Goal: Task Accomplishment & Management: Manage account settings

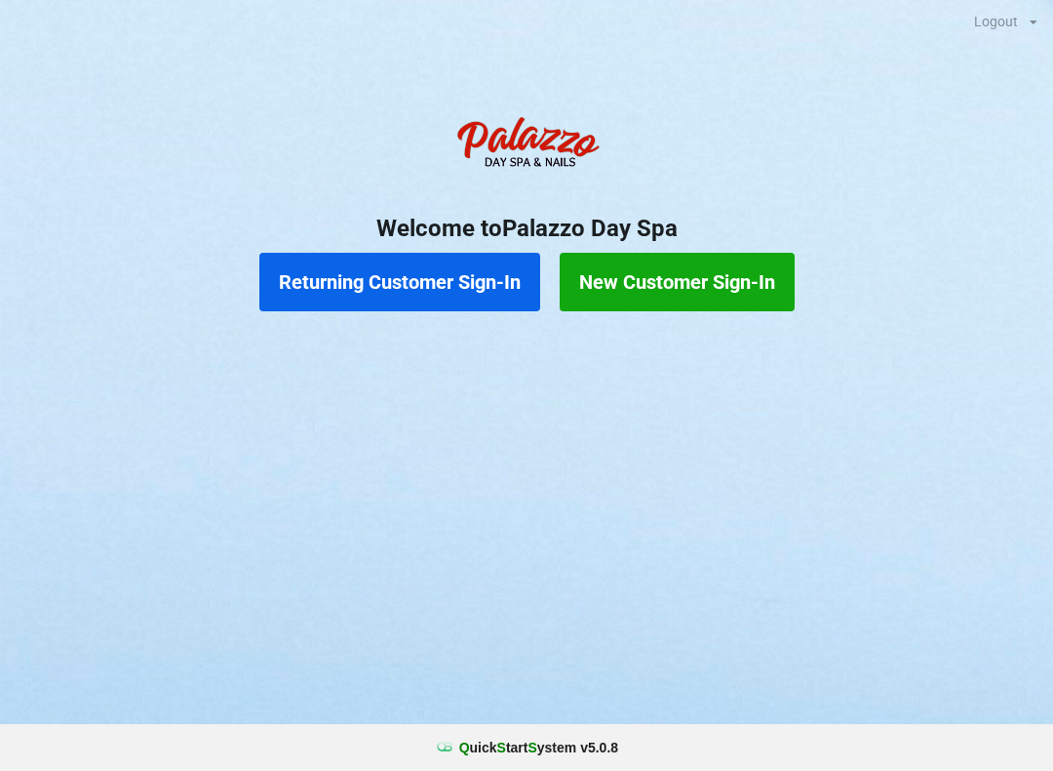
scroll to position [40, 56]
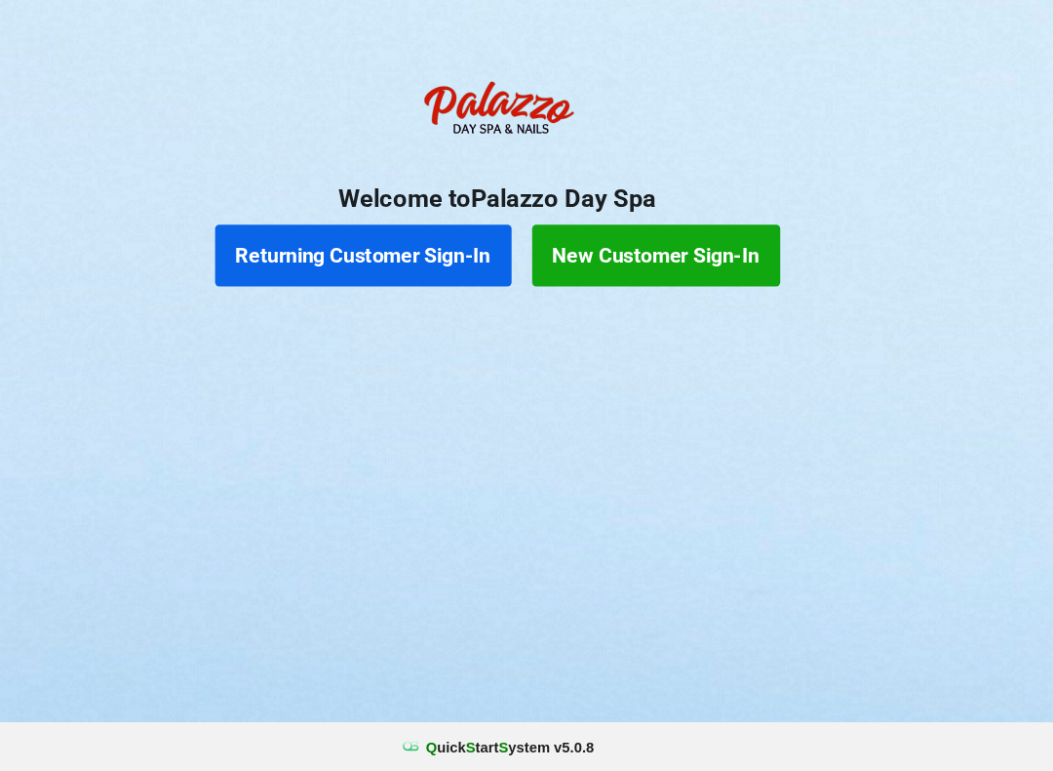
click at [293, 253] on button "Returning Customer Sign-In" at bounding box center [399, 282] width 281 height 59
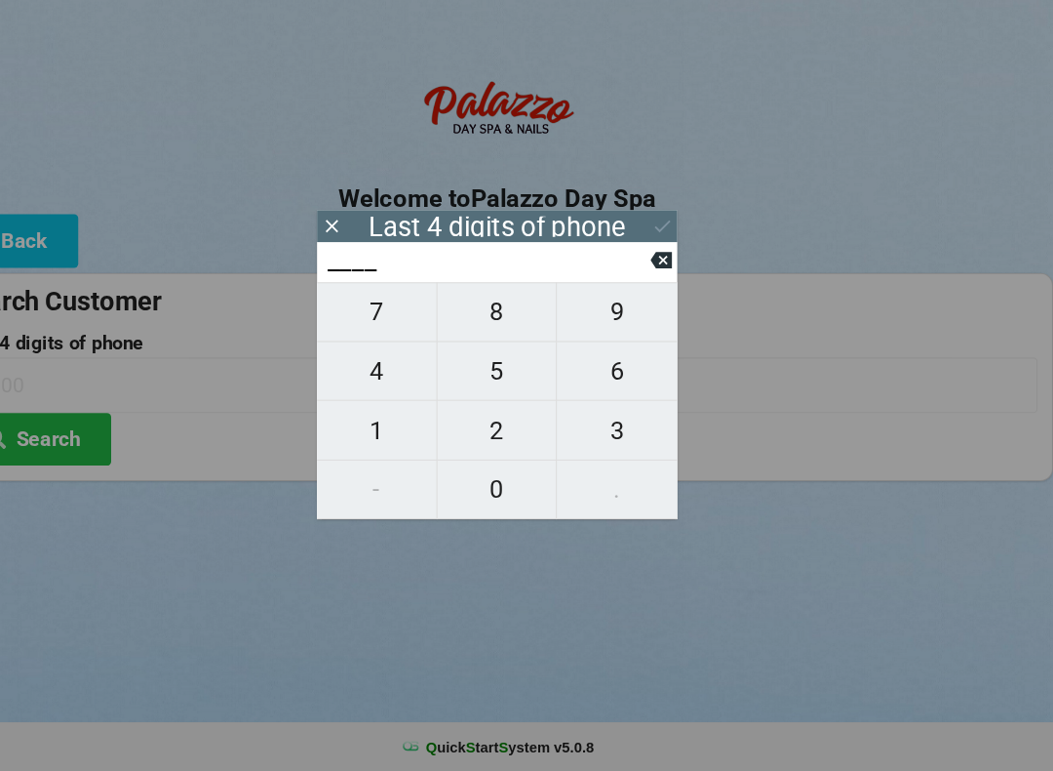
click at [470, 483] on span "0" at bounding box center [526, 503] width 113 height 41
type input "0___"
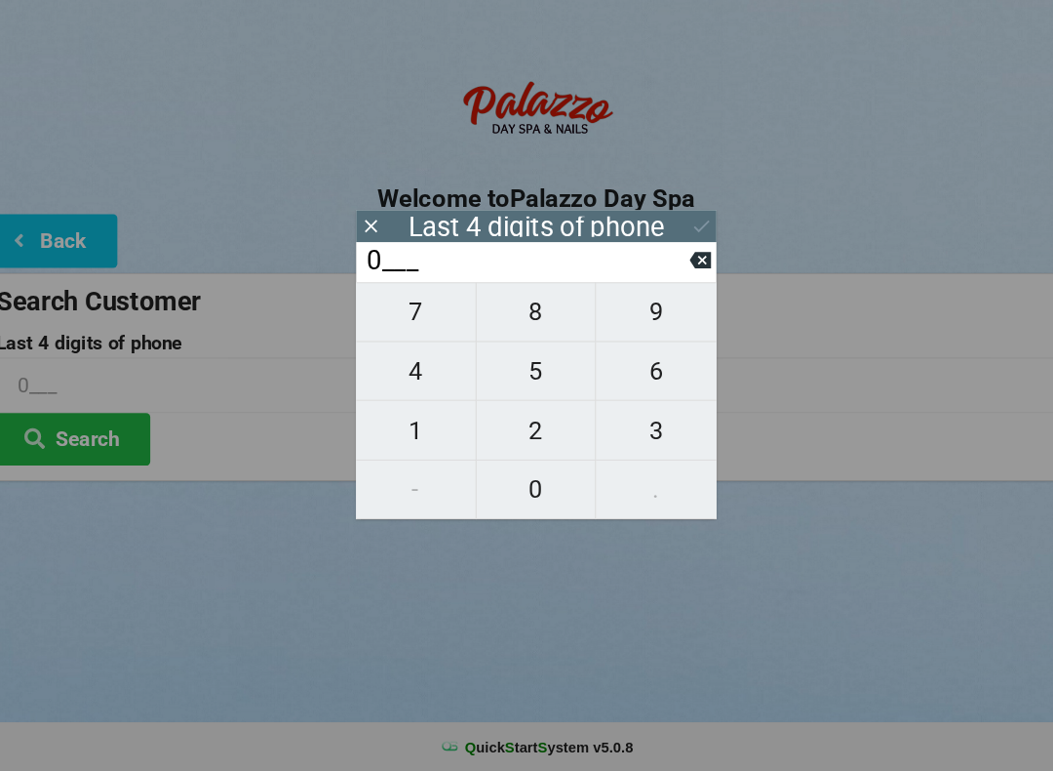
click at [631, 315] on span "9" at bounding box center [640, 335] width 114 height 41
type input "09__"
click at [627, 315] on span "9" at bounding box center [640, 335] width 114 height 41
type input "099_"
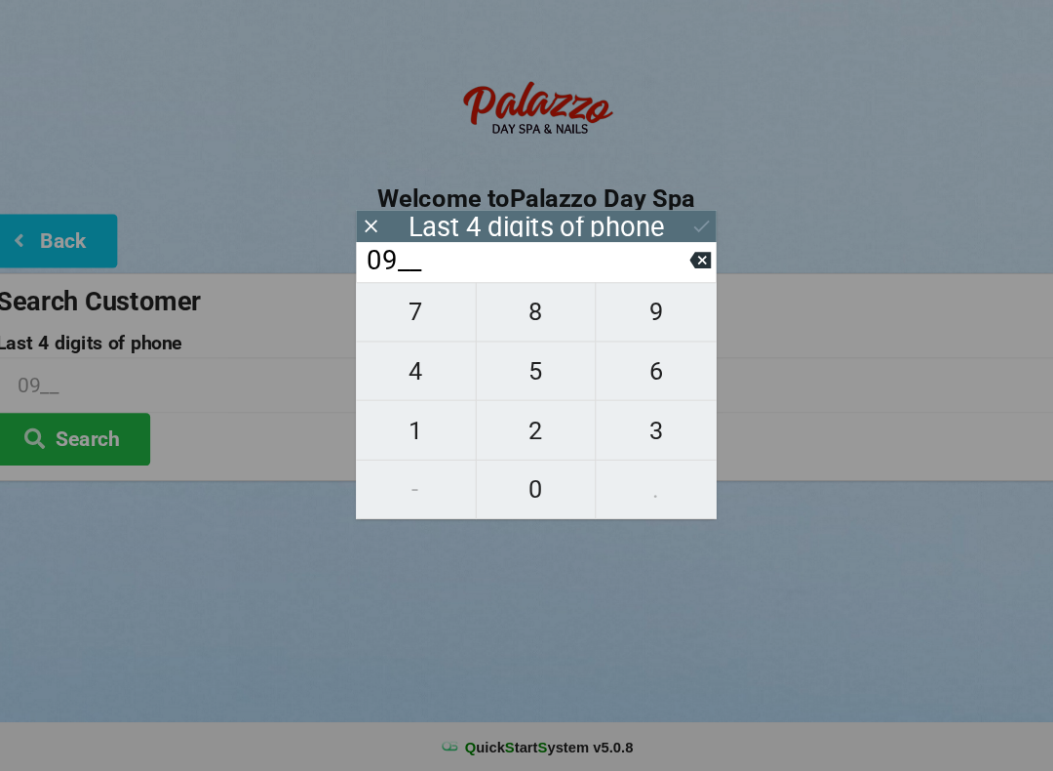
type input "099_"
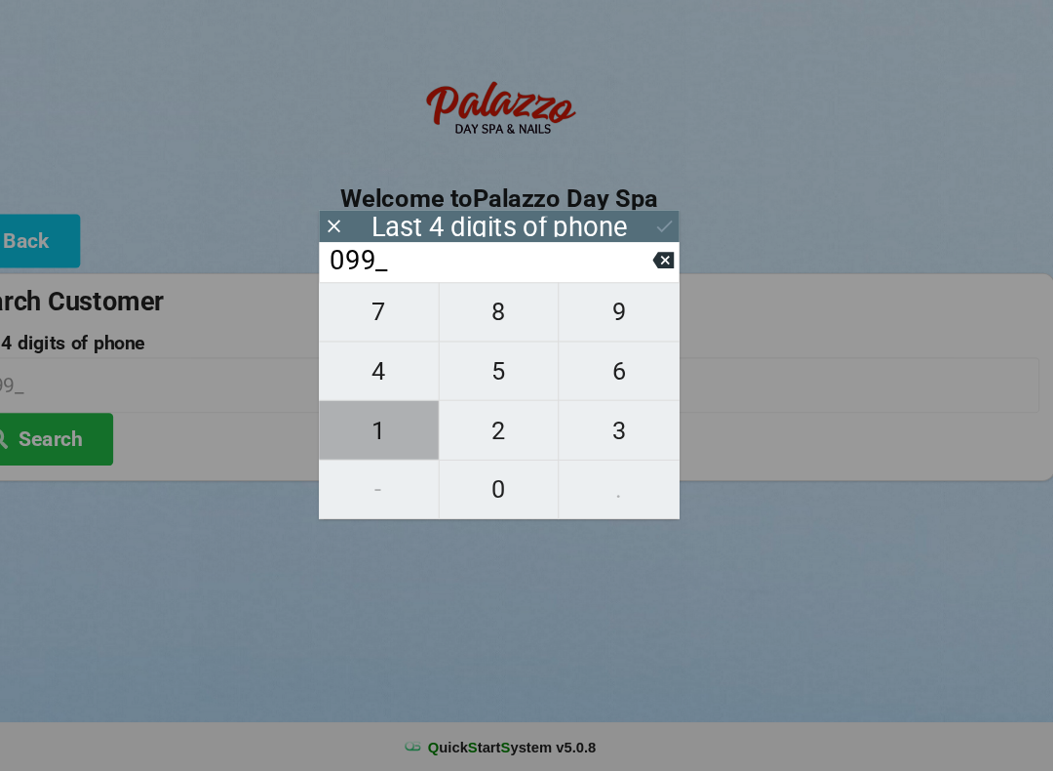
click at [365, 427] on span "1" at bounding box center [412, 447] width 113 height 41
type input "0991"
click at [64, 431] on button "Search" at bounding box center [88, 456] width 146 height 50
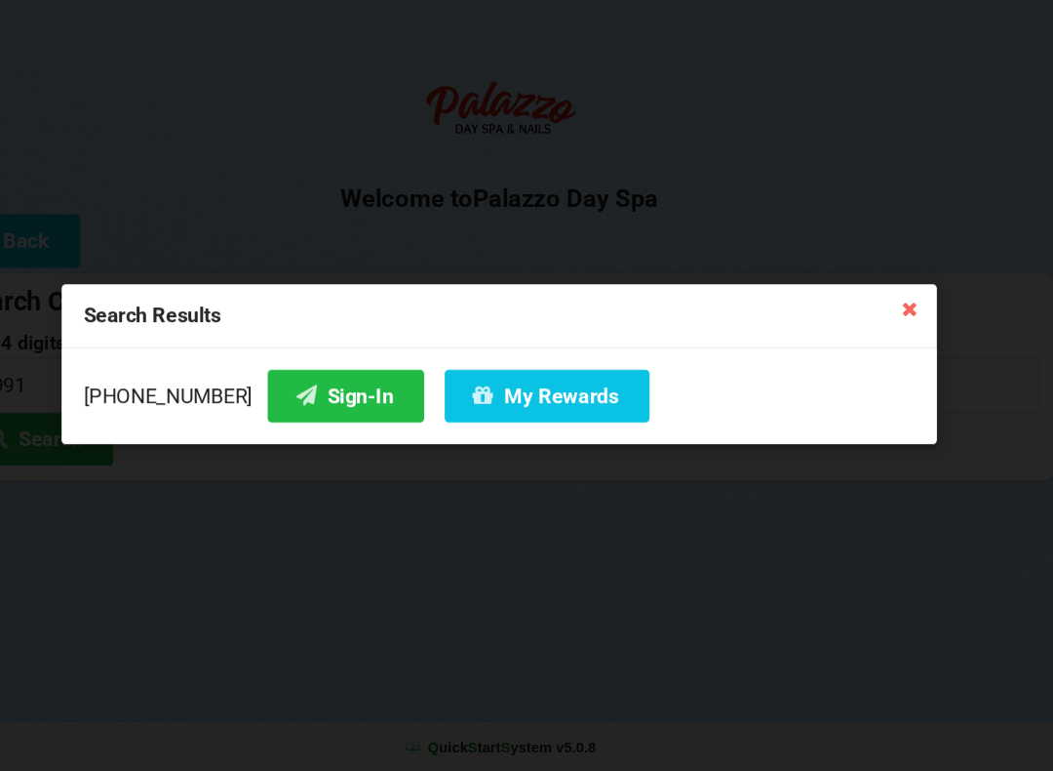
click at [307, 390] on button "Sign-In" at bounding box center [381, 415] width 148 height 50
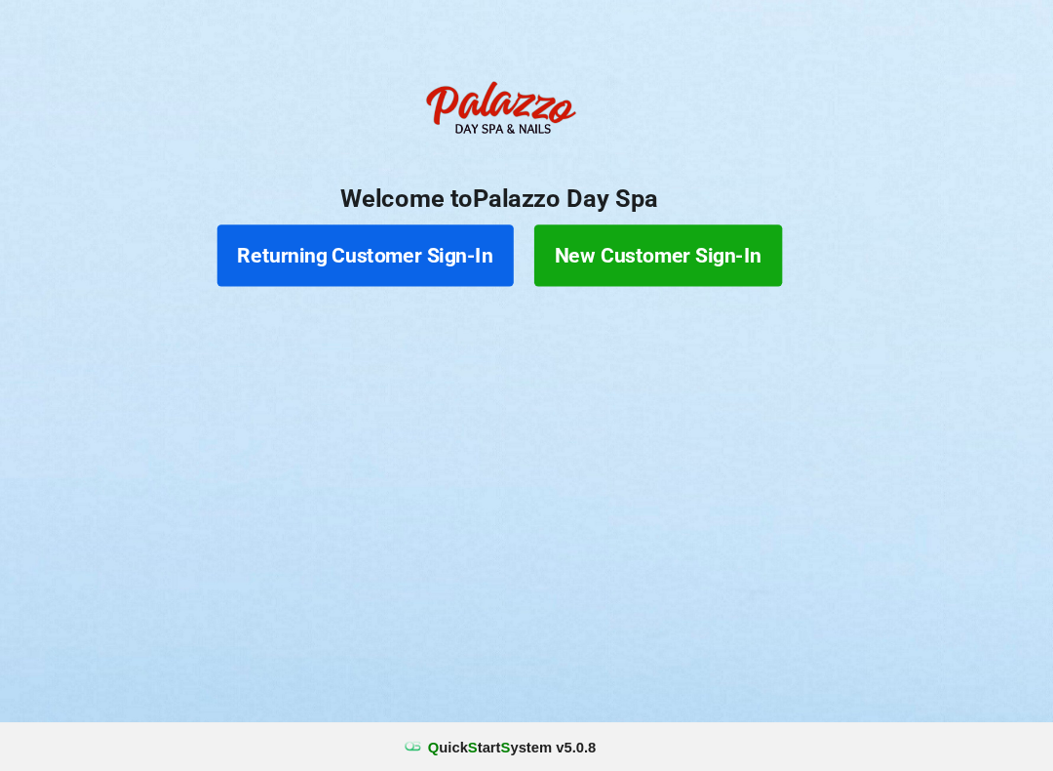
click at [421, 253] on button "Returning Customer Sign-In" at bounding box center [399, 282] width 281 height 59
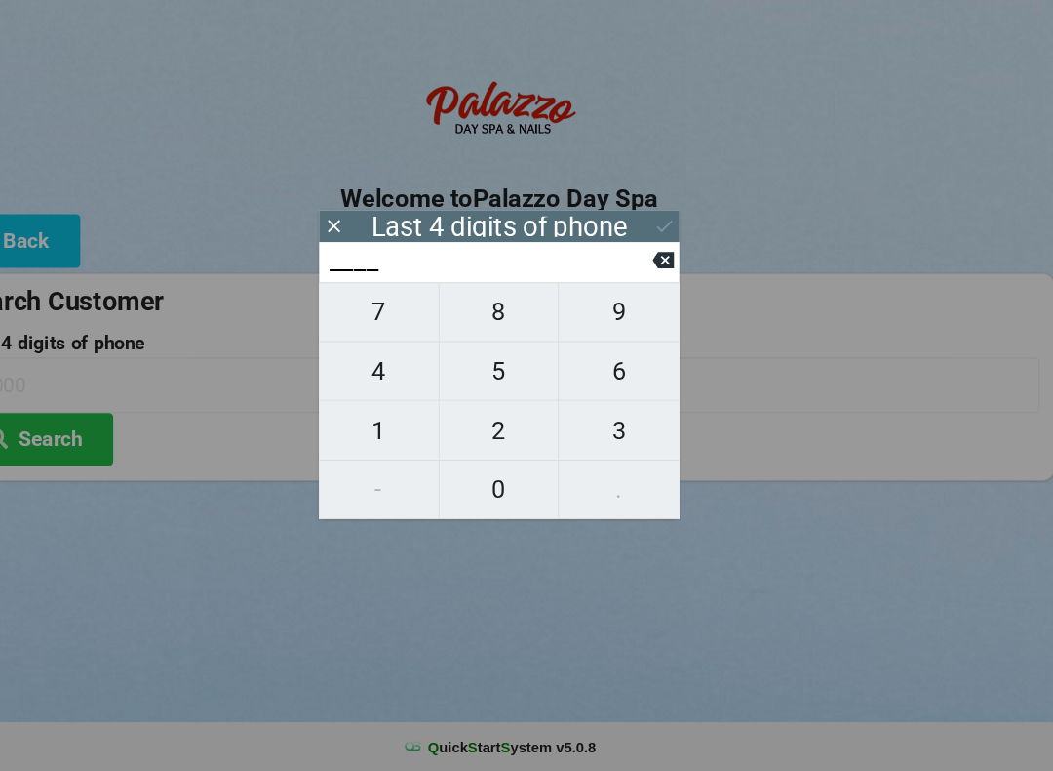
click at [485, 483] on span "0" at bounding box center [526, 503] width 113 height 41
type input "0___"
click at [589, 371] on span "6" at bounding box center [640, 391] width 114 height 41
type input "06__"
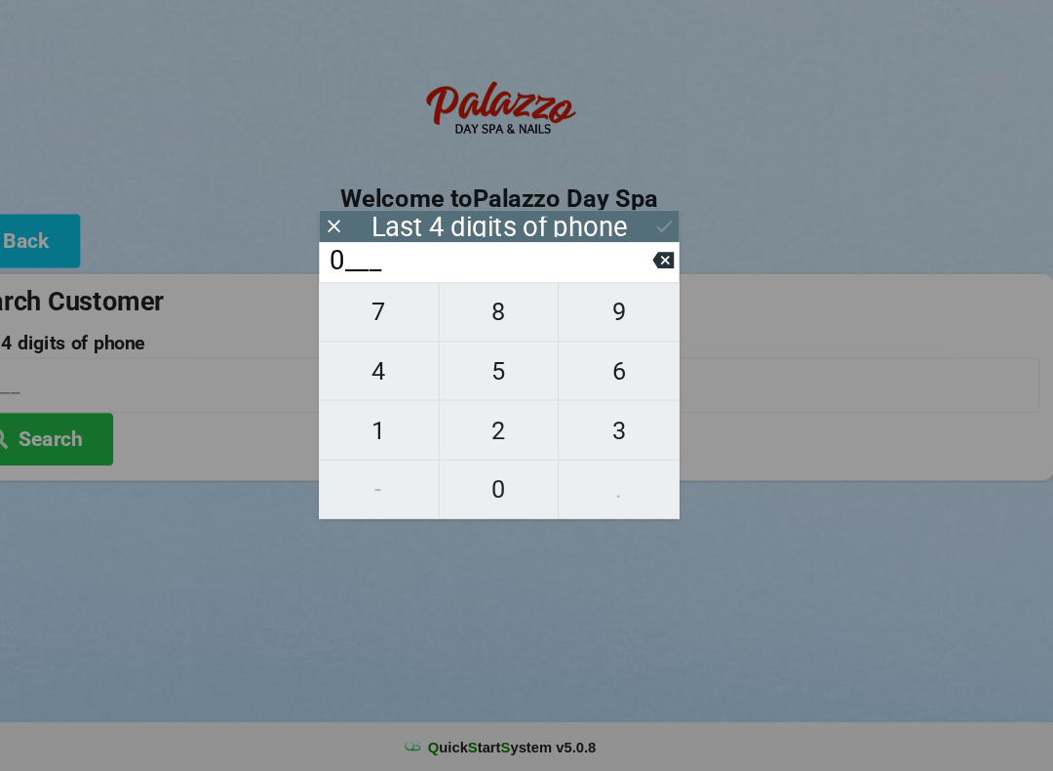
type input "06__"
click at [583, 427] on span "3" at bounding box center [640, 447] width 114 height 41
type input "063_"
click at [356, 427] on span "1" at bounding box center [412, 447] width 113 height 41
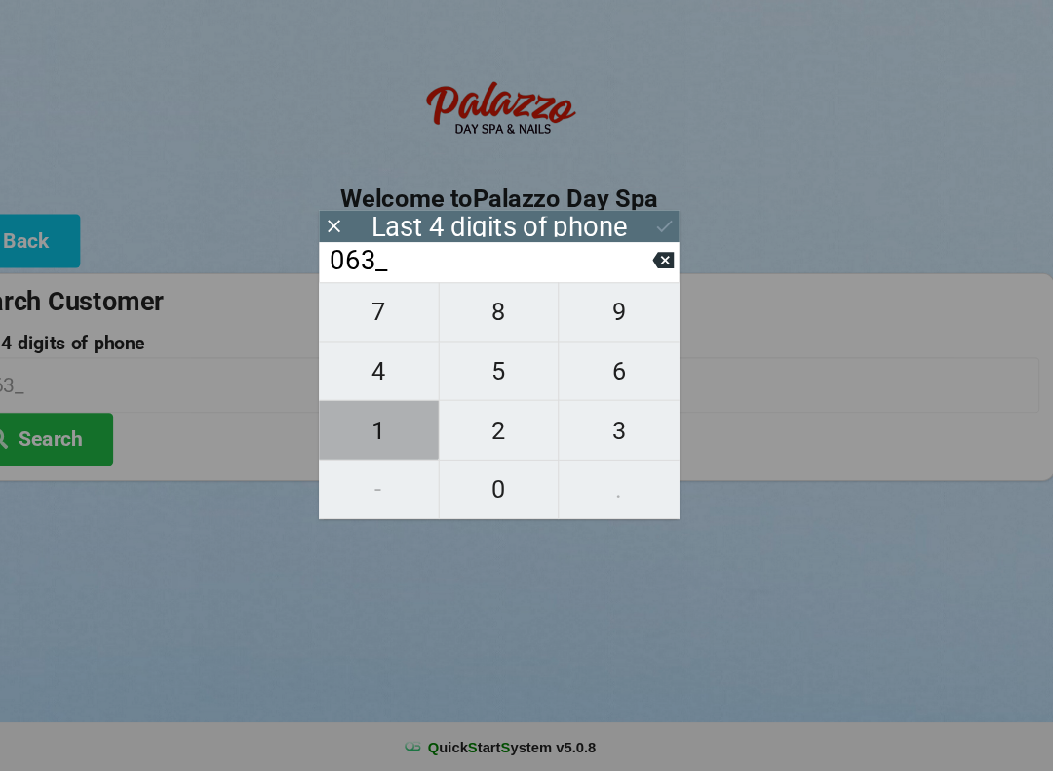
type input "0631"
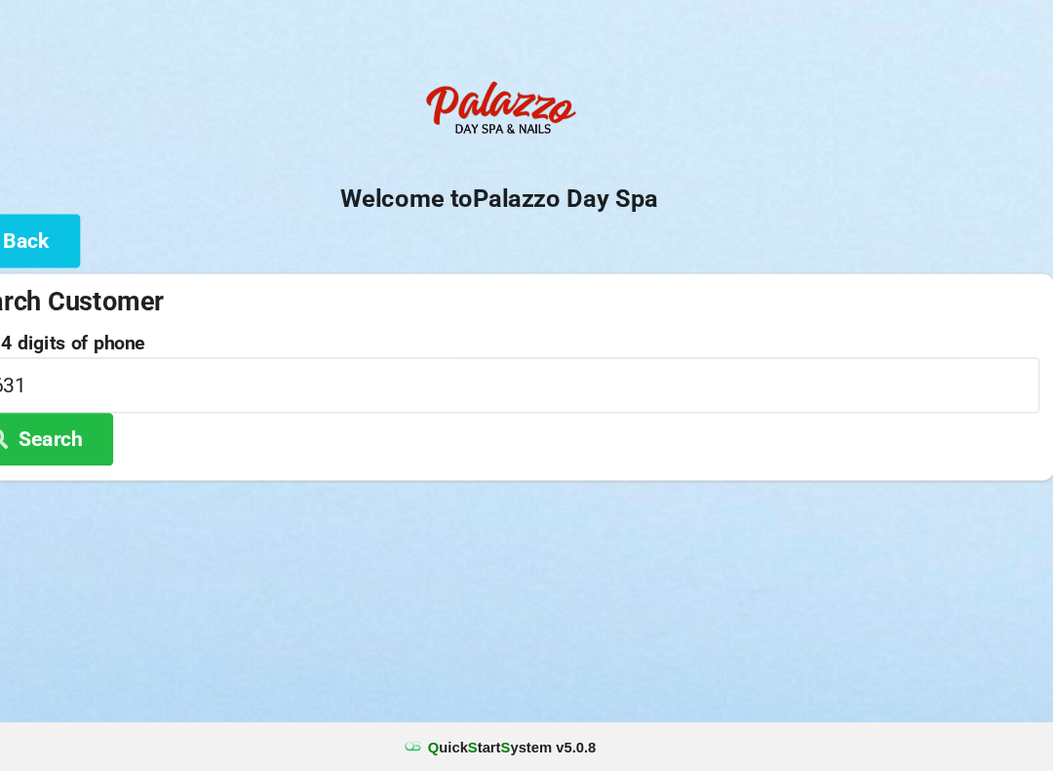
click at [648, 216] on div "Welcome to Palazzo Day Spa Back Search Customer Last 4 digits of phone 0631 Sea…" at bounding box center [526, 300] width 1053 height 389
click at [84, 431] on button "Search" at bounding box center [88, 456] width 146 height 50
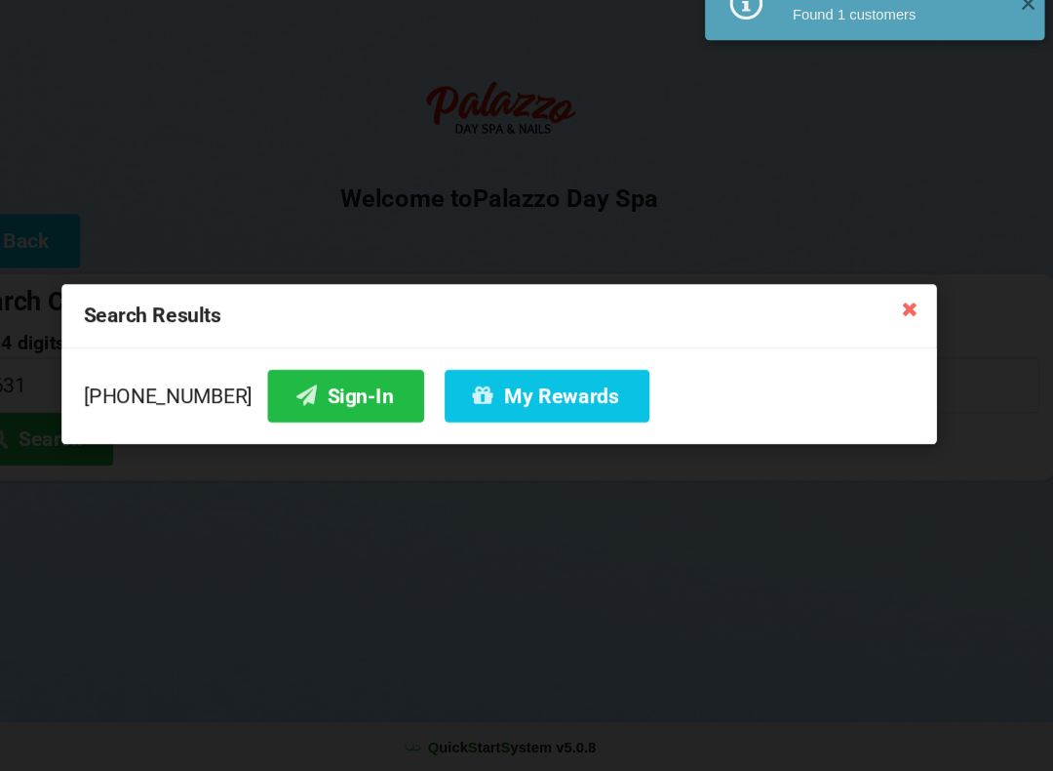
click at [521, 390] on button "My Rewards" at bounding box center [572, 415] width 194 height 50
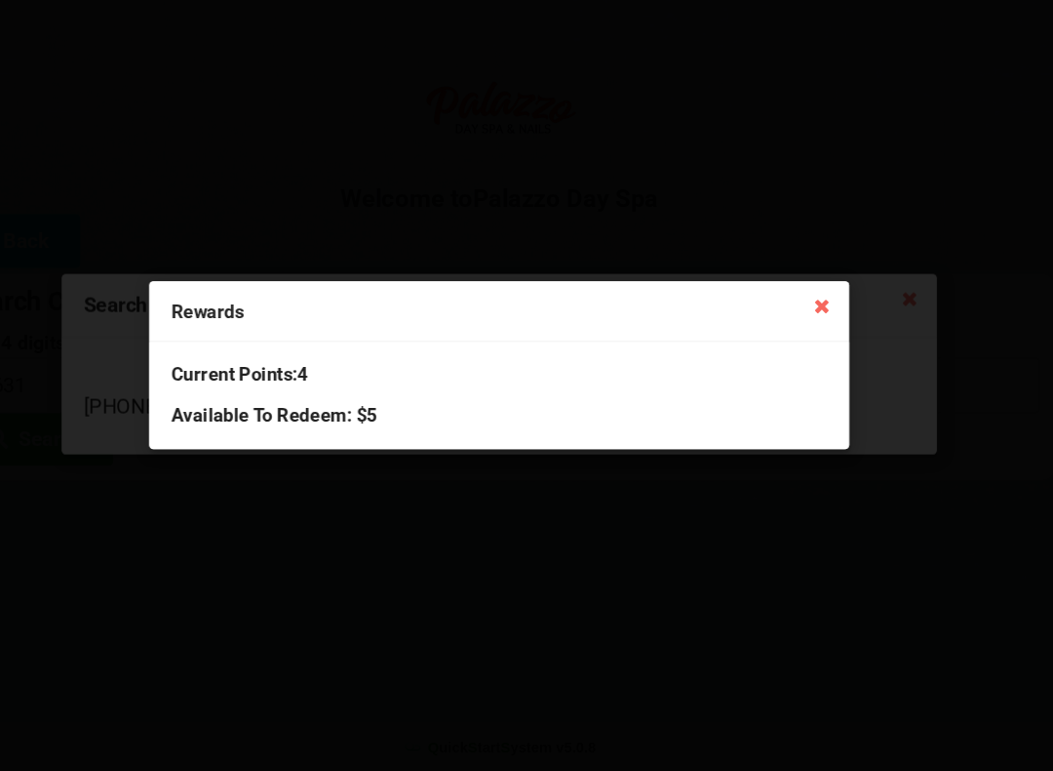
click at [817, 313] on icon at bounding box center [832, 328] width 31 height 31
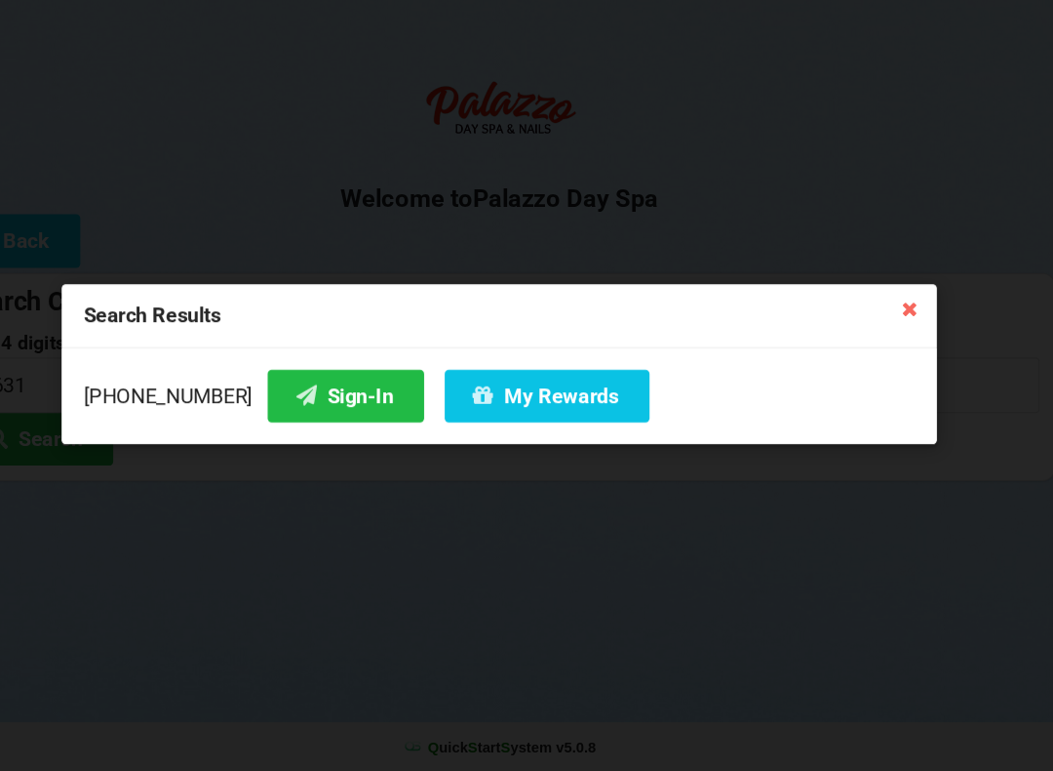
click at [900, 316] on icon at bounding box center [915, 331] width 31 height 31
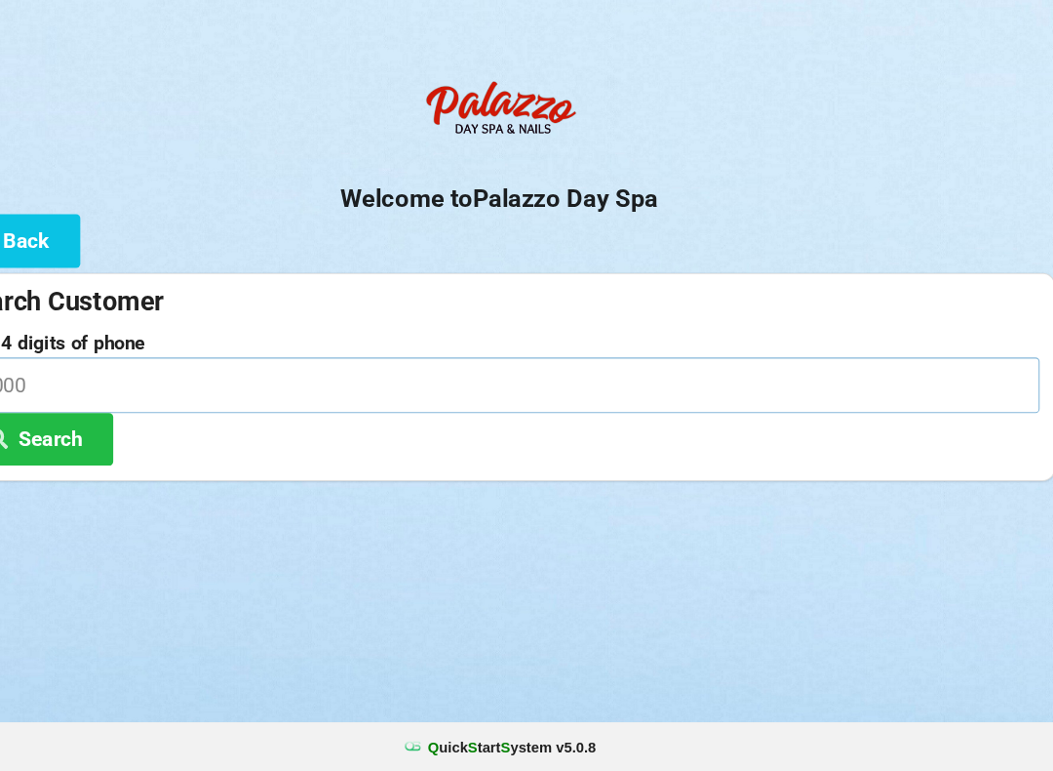
click at [329, 378] on input at bounding box center [527, 404] width 1024 height 52
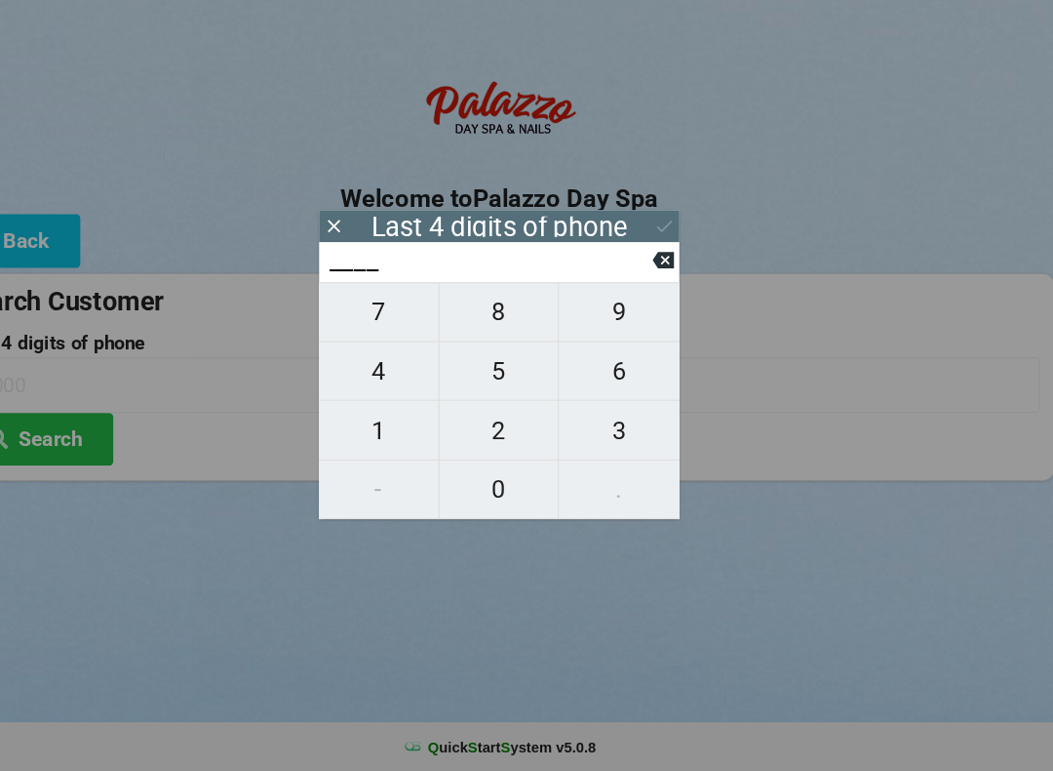
click at [475, 427] on span "2" at bounding box center [526, 447] width 113 height 41
type input "2___"
click at [583, 427] on span "3" at bounding box center [640, 447] width 114 height 41
type input "23__"
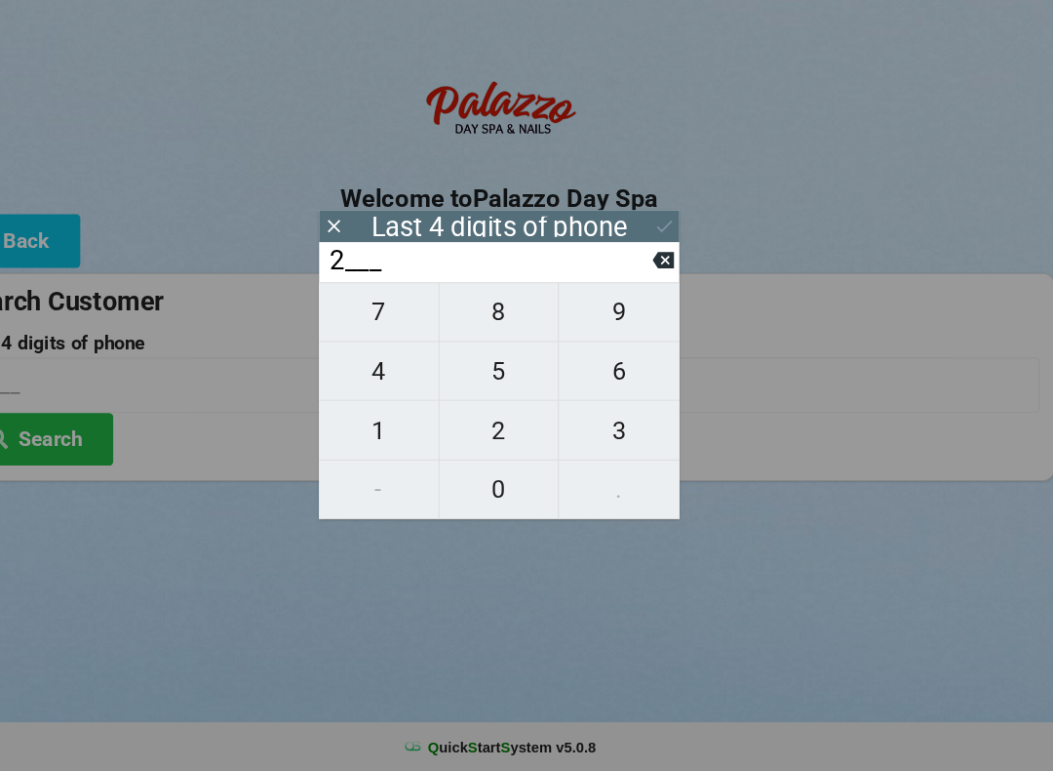
type input "23__"
click at [356, 371] on span "4" at bounding box center [412, 391] width 113 height 41
type input "234_"
click at [583, 307] on button "9" at bounding box center [640, 335] width 114 height 57
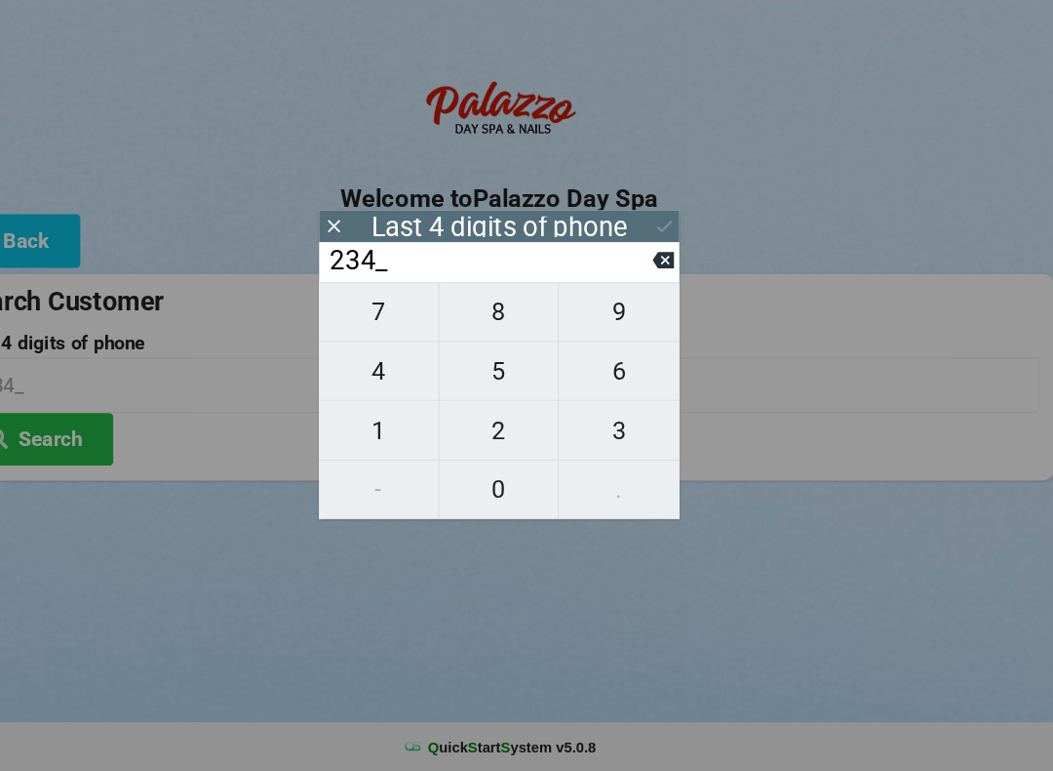
type input "2349"
click at [65, 431] on button "Search" at bounding box center [88, 456] width 146 height 50
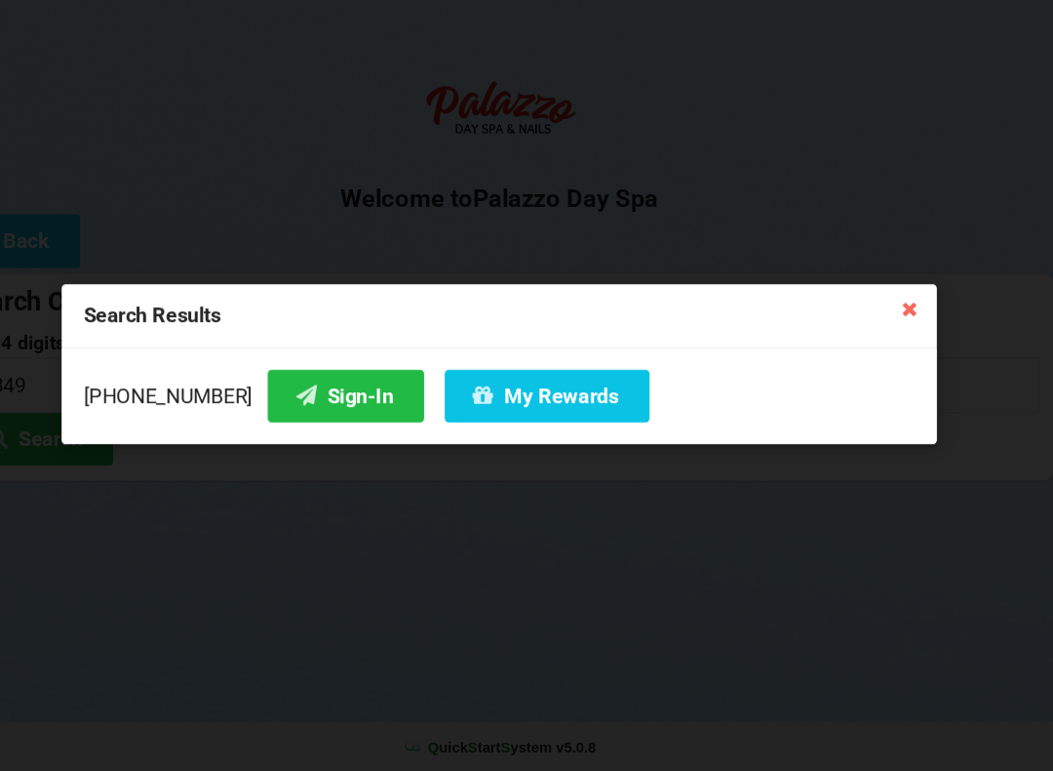
click at [317, 390] on button "Sign-In" at bounding box center [381, 415] width 148 height 50
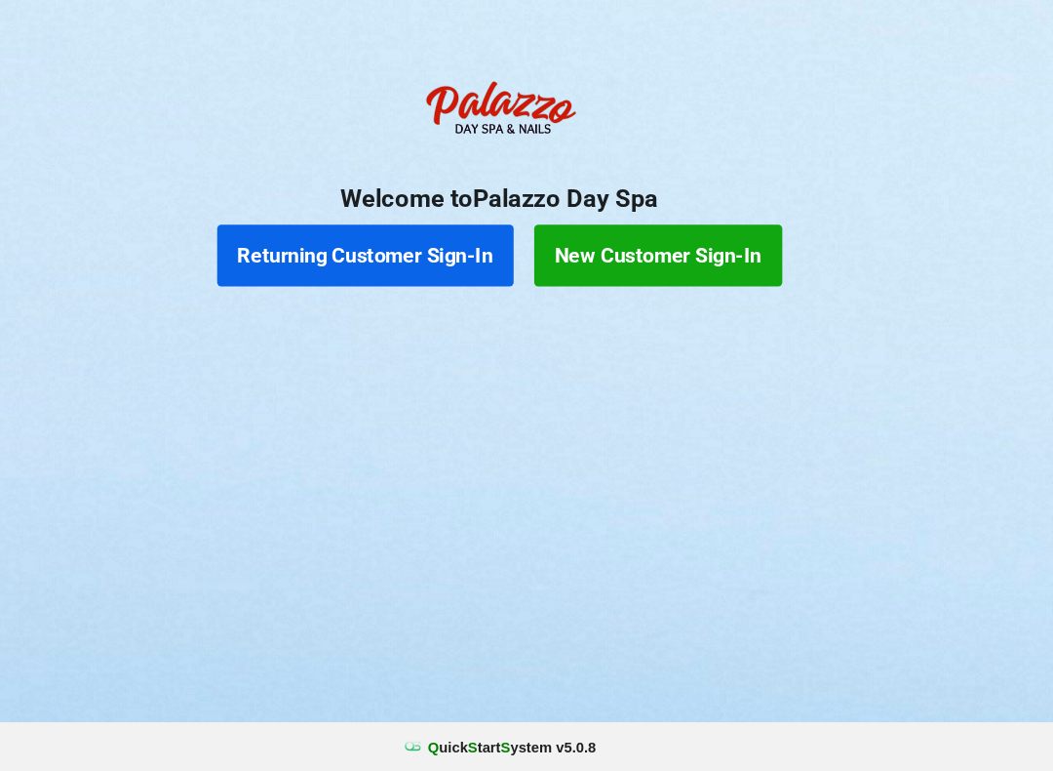
click at [365, 253] on button "Returning Customer Sign-In" at bounding box center [399, 282] width 281 height 59
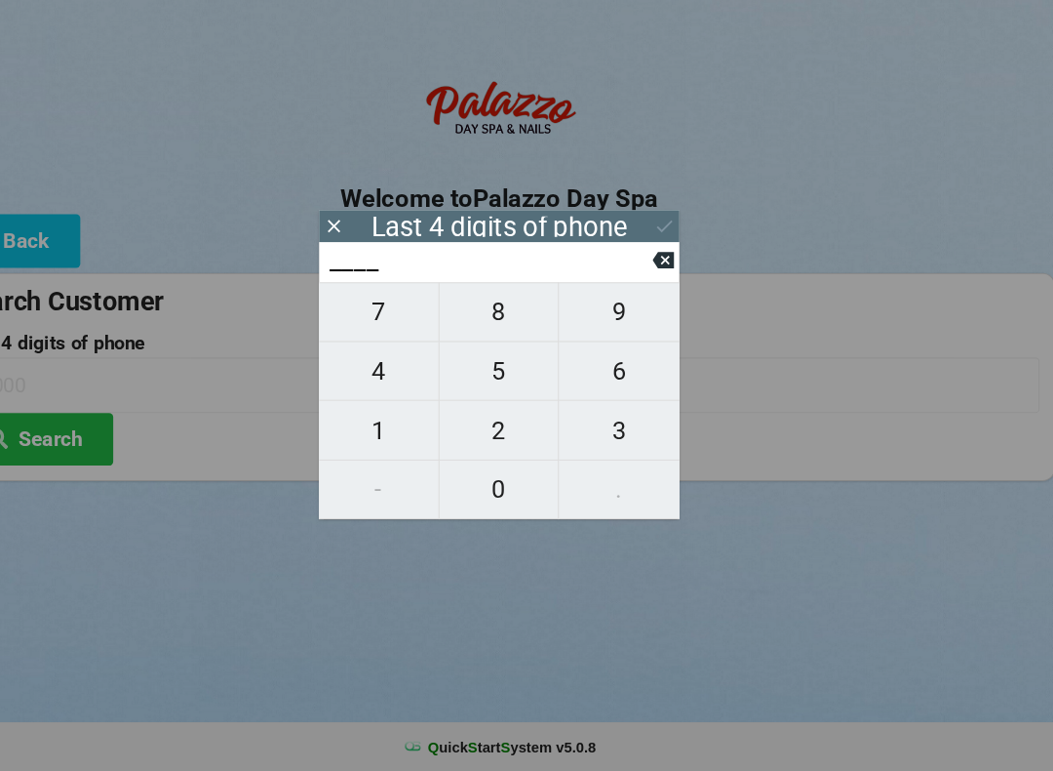
click at [474, 427] on span "2" at bounding box center [526, 447] width 113 height 41
type input "2___"
click at [584, 427] on span "3" at bounding box center [640, 447] width 114 height 41
type input "23__"
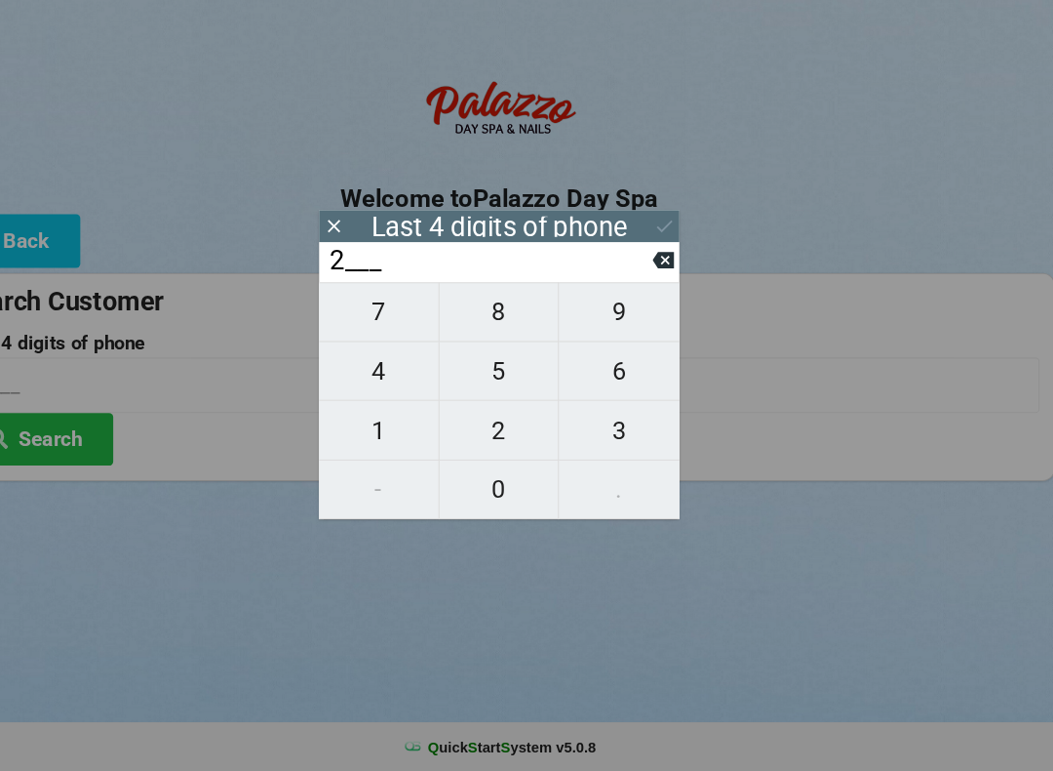
type input "23__"
click at [586, 427] on span "3" at bounding box center [640, 447] width 114 height 41
type input "233_"
click at [583, 371] on span "6" at bounding box center [640, 391] width 114 height 41
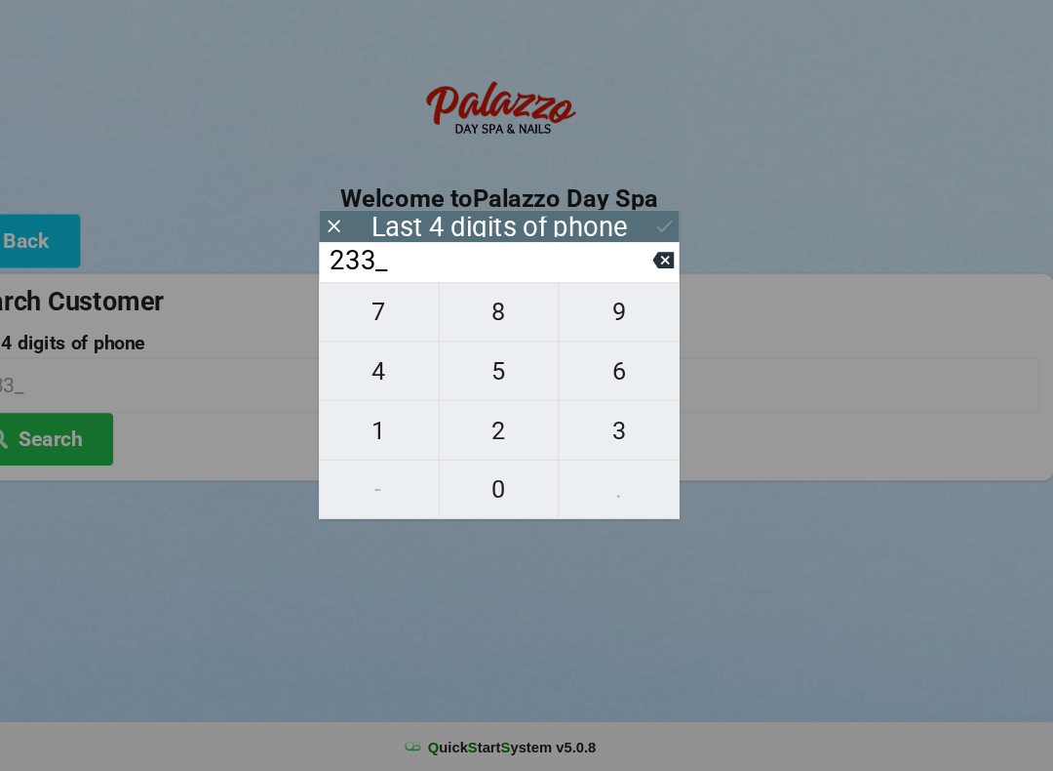
type input "2336"
click at [79, 431] on button "Search" at bounding box center [88, 456] width 146 height 50
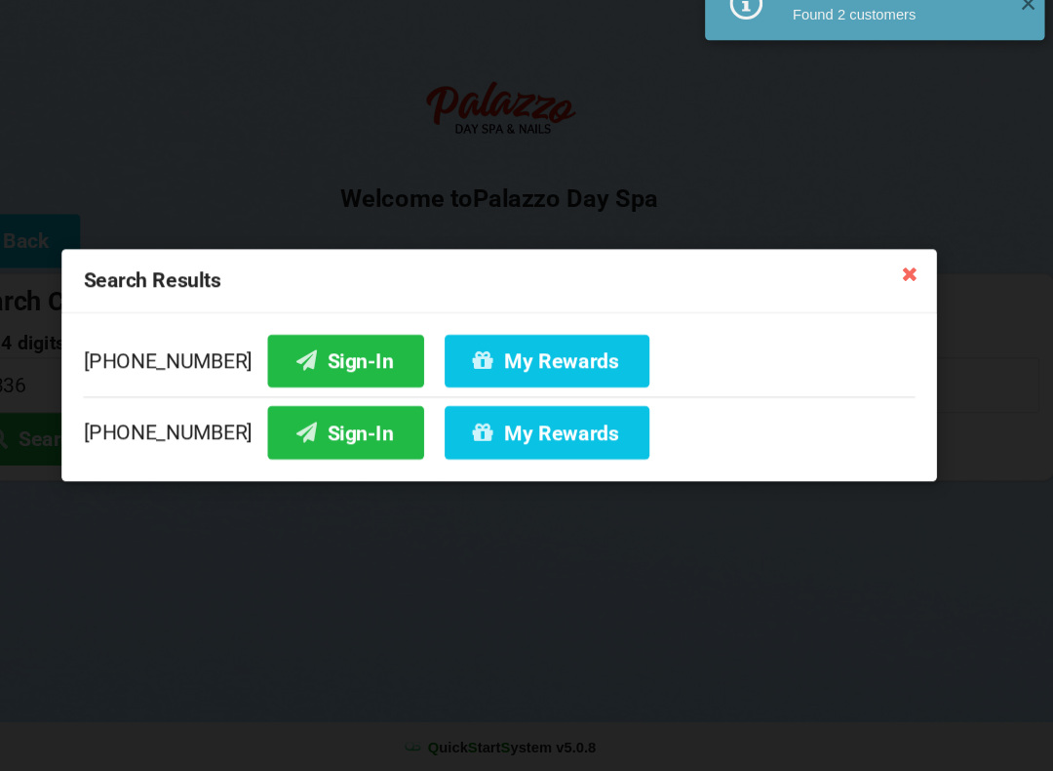
click at [307, 356] on button "Sign-In" at bounding box center [381, 381] width 148 height 50
